Goal: Task Accomplishment & Management: Manage account settings

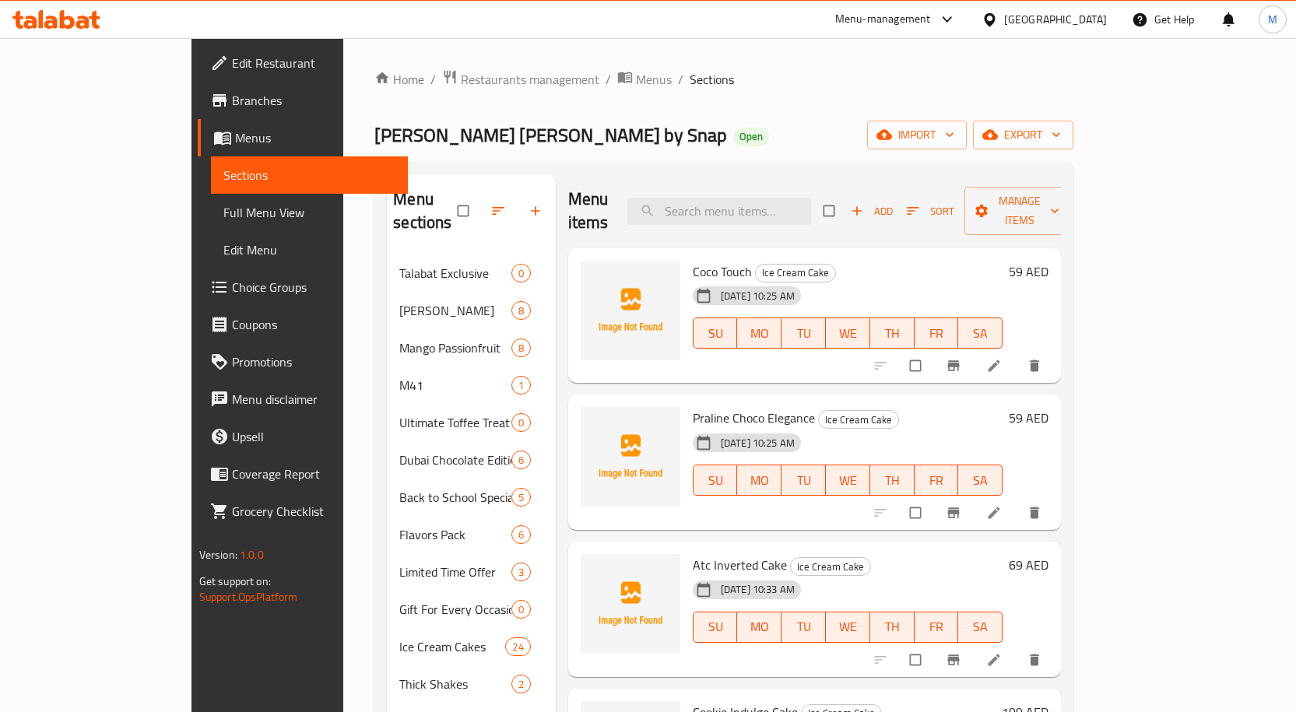
scroll to position [156, 0]
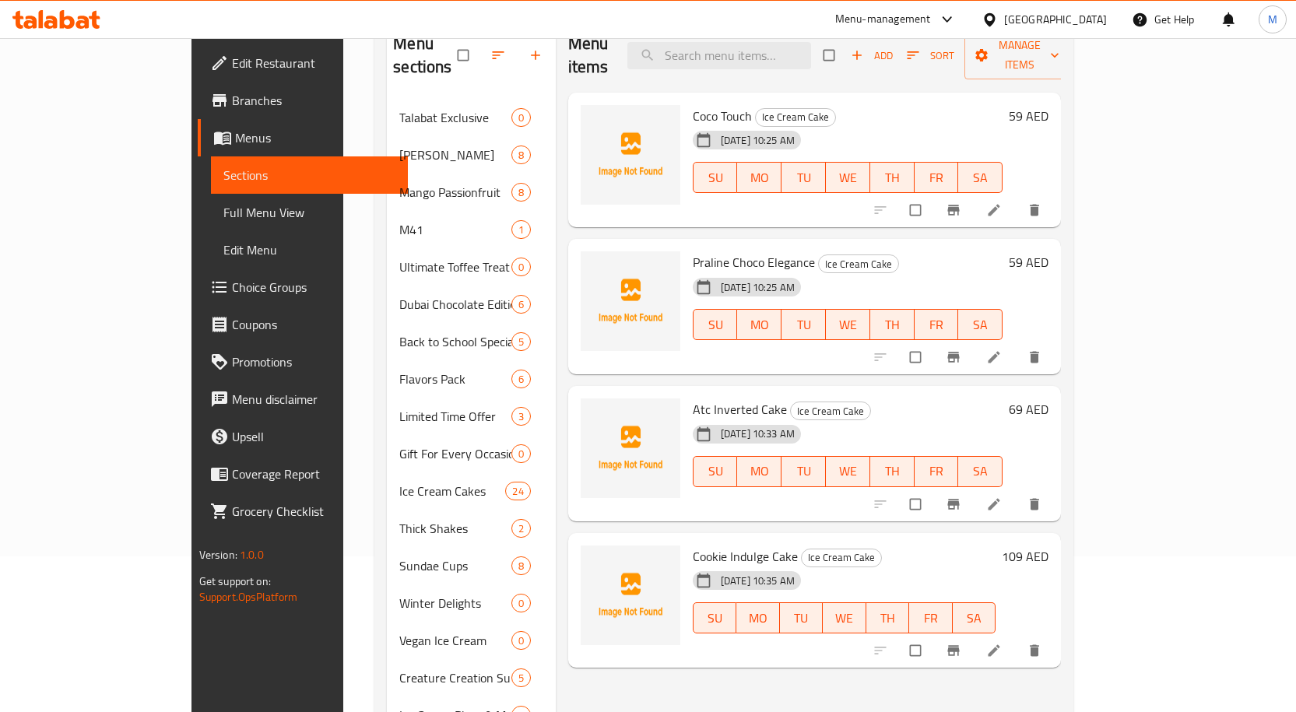
click at [67, 20] on icon at bounding box center [56, 19] width 88 height 19
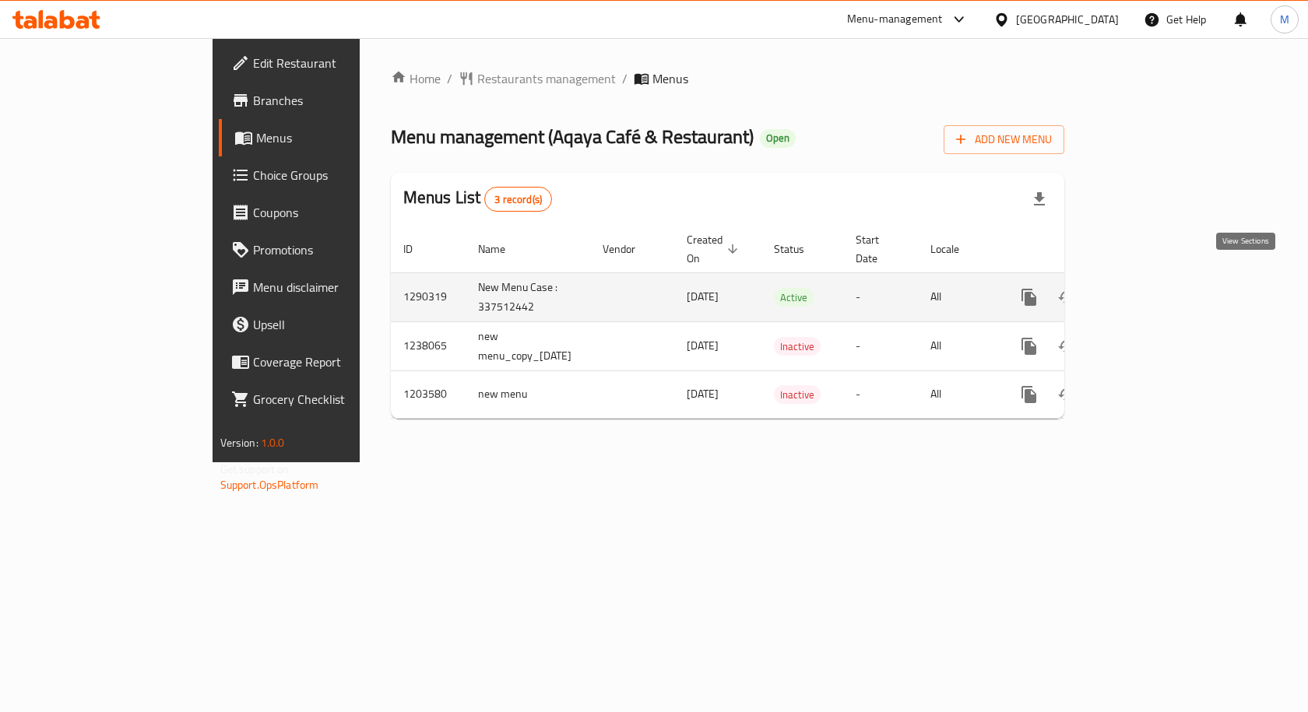
click at [1160, 279] on link "enhanced table" at bounding box center [1141, 297] width 37 height 37
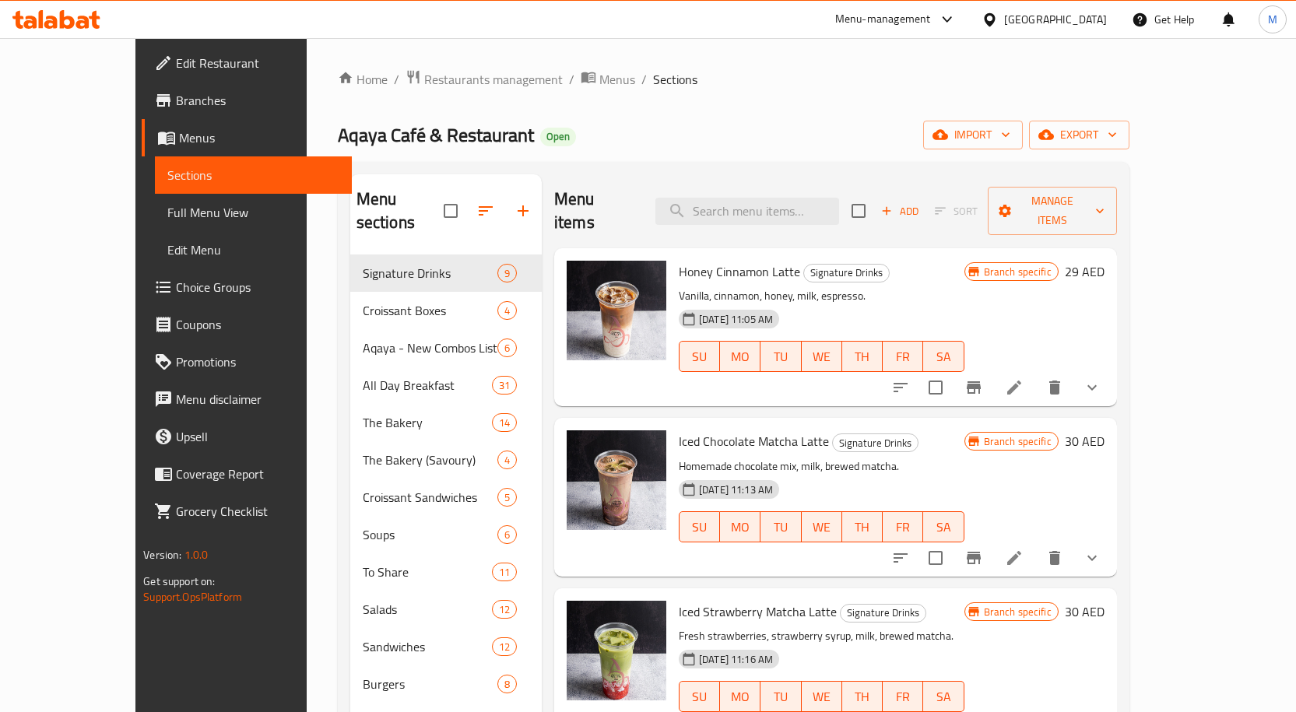
click at [176, 291] on span "Choice Groups" at bounding box center [257, 287] width 163 height 19
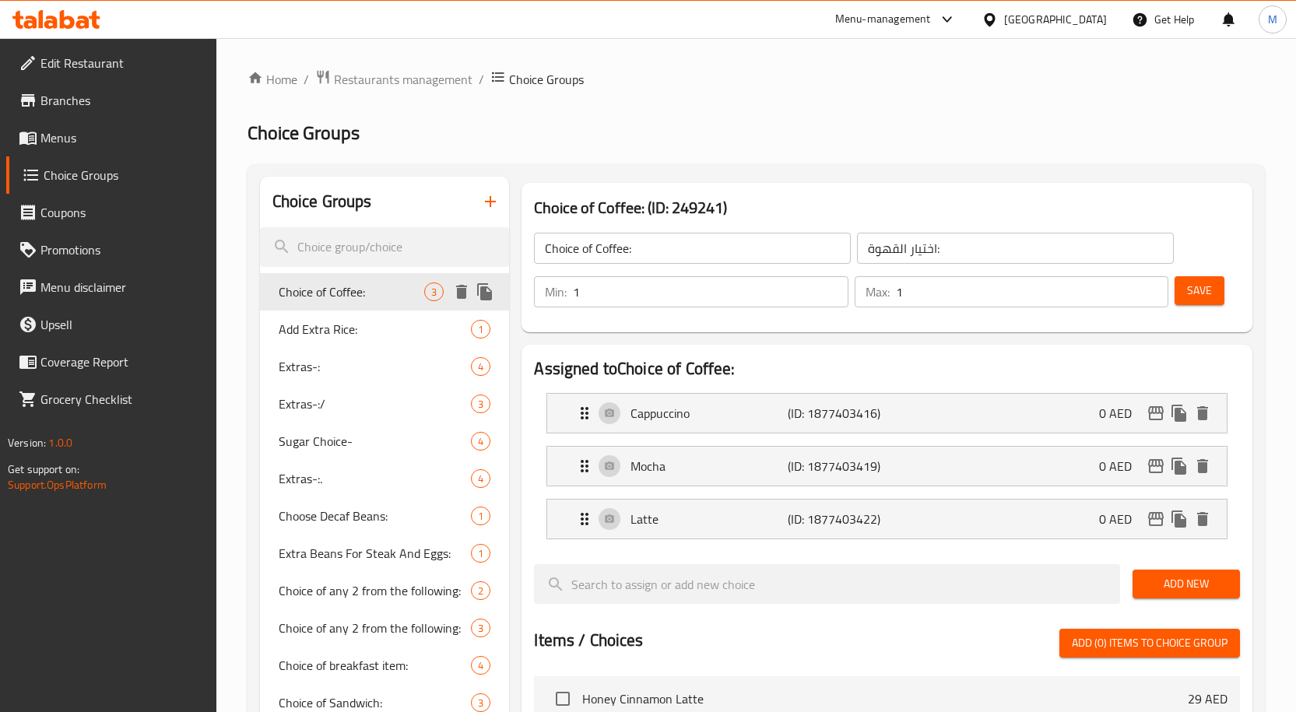
click at [353, 286] on span "Choice of Coffee:" at bounding box center [352, 292] width 146 height 19
click at [319, 321] on span "Add Extra Rice:" at bounding box center [352, 329] width 146 height 19
type input "Add Extra Rice:"
type input "أضف المزيد من الأرز:"
type input "0"
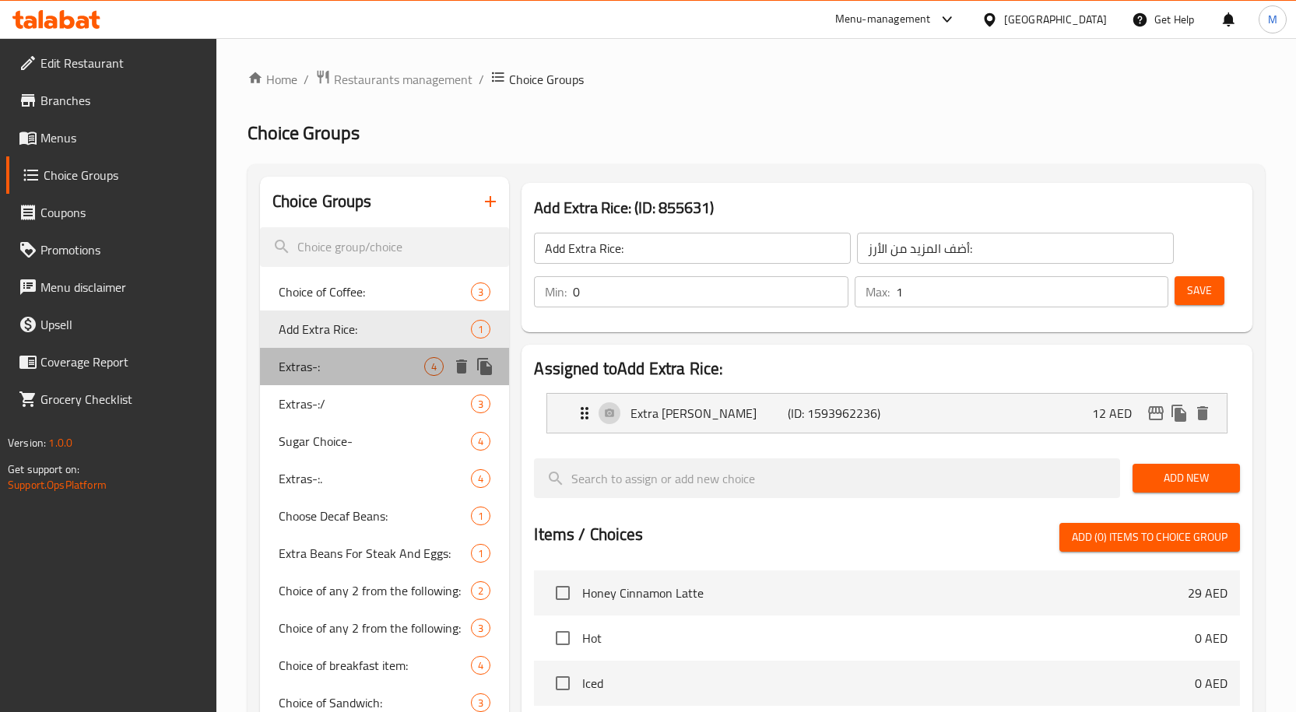
click at [342, 361] on span "Extras-:" at bounding box center [352, 366] width 146 height 19
type input "Extras-:"
type input "إضافات"
type input "0"
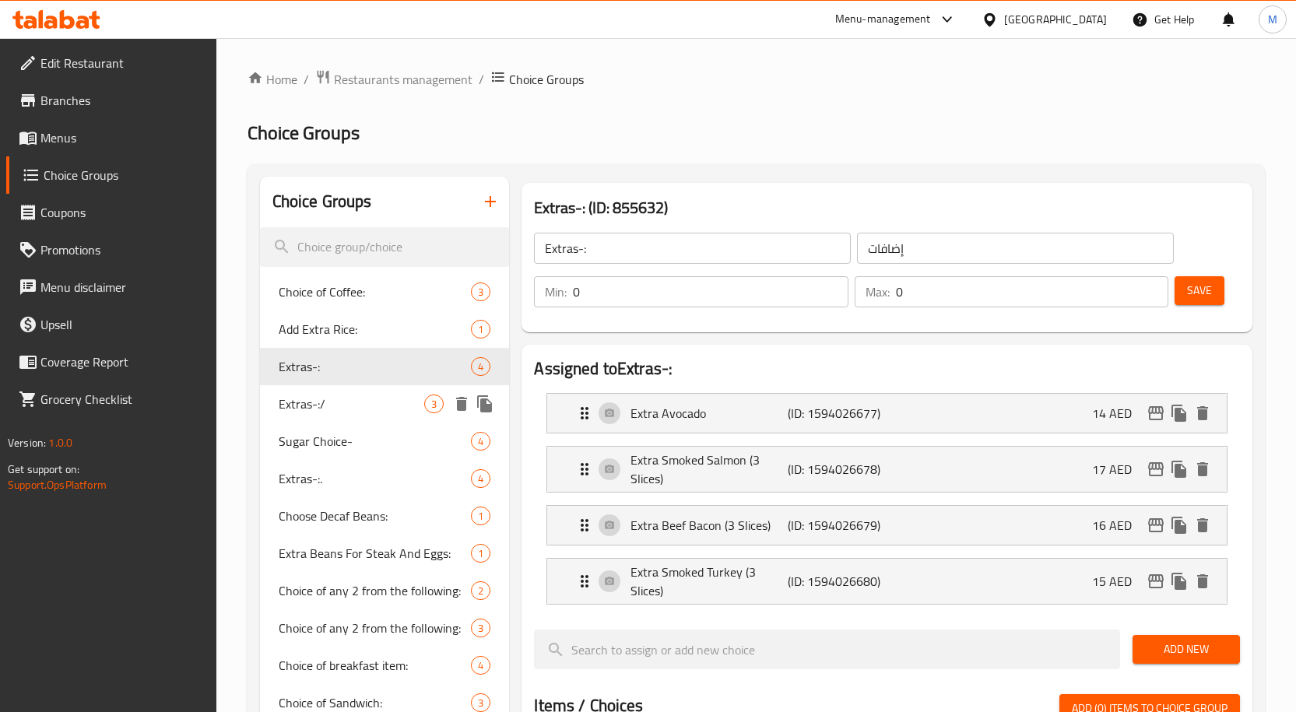
click at [350, 393] on div "Extras-:/ 3" at bounding box center [385, 403] width 250 height 37
type input "Extras-:/"
